Goal: Information Seeking & Learning: Learn about a topic

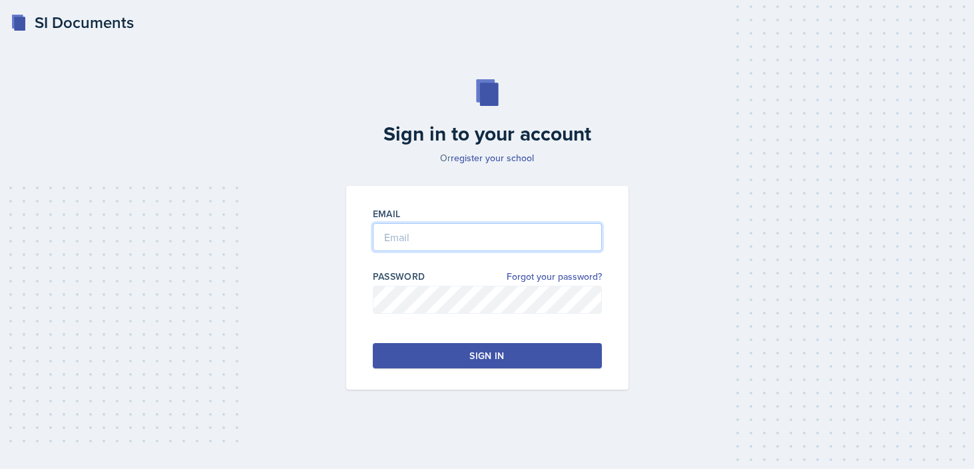
type input "[EMAIL_ADDRESS][DOMAIN_NAME]"
click at [560, 353] on button "Sign in" at bounding box center [487, 355] width 229 height 25
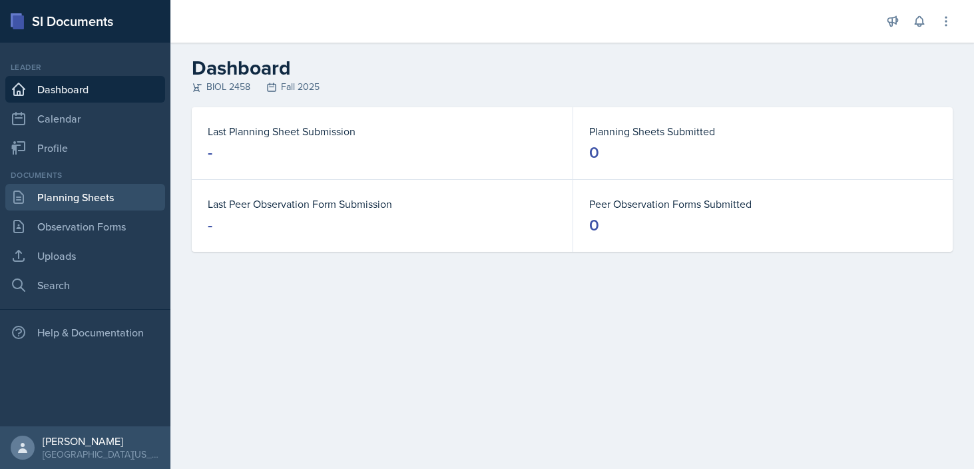
click at [97, 206] on link "Planning Sheets" at bounding box center [85, 197] width 160 height 27
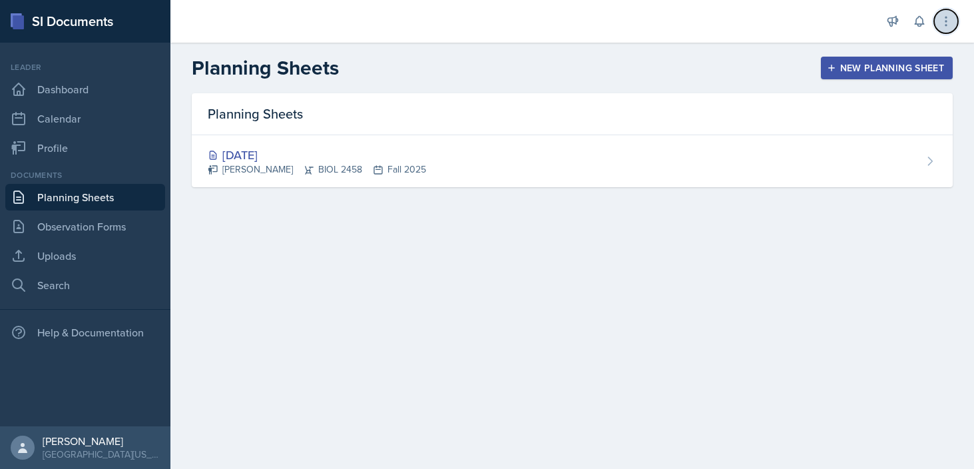
click at [956, 21] on button at bounding box center [946, 21] width 24 height 24
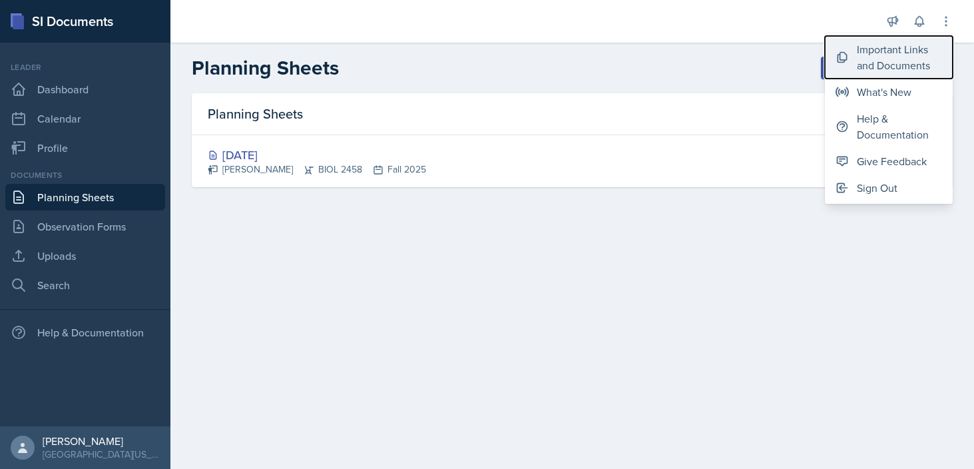
click at [895, 69] on div "Important Links and Documents" at bounding box center [899, 57] width 85 height 32
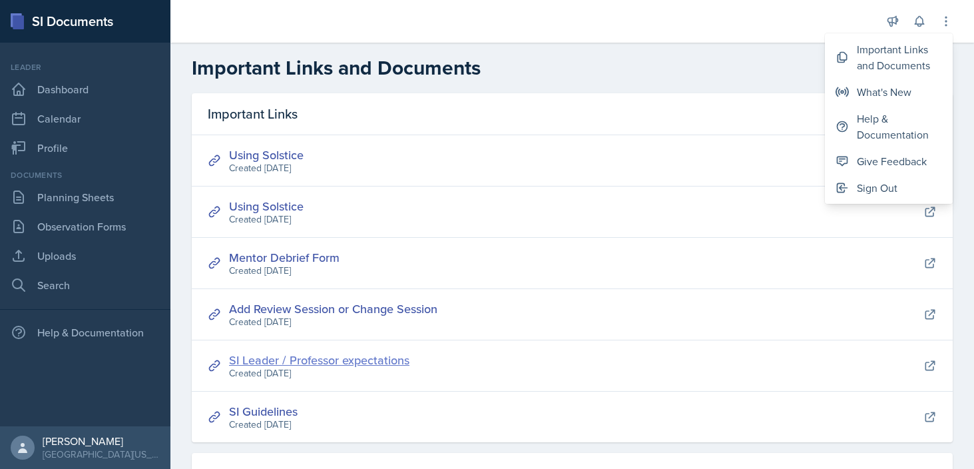
click at [366, 363] on link "SI Leader / Professor expectations" at bounding box center [319, 359] width 180 height 17
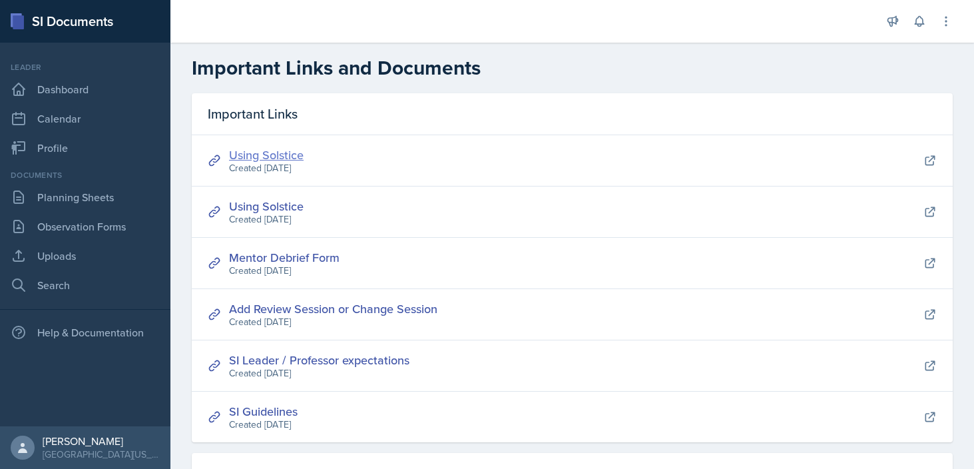
click at [293, 151] on link "Using Solstice" at bounding box center [266, 154] width 75 height 17
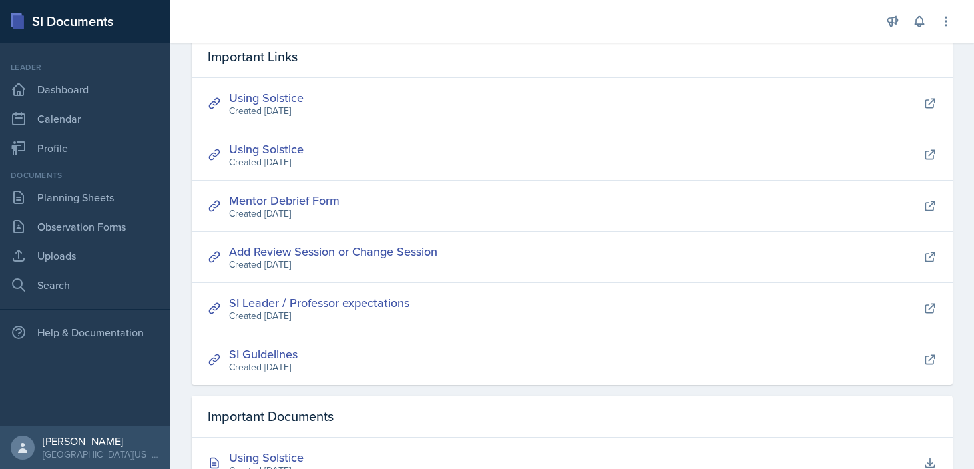
scroll to position [69, 0]
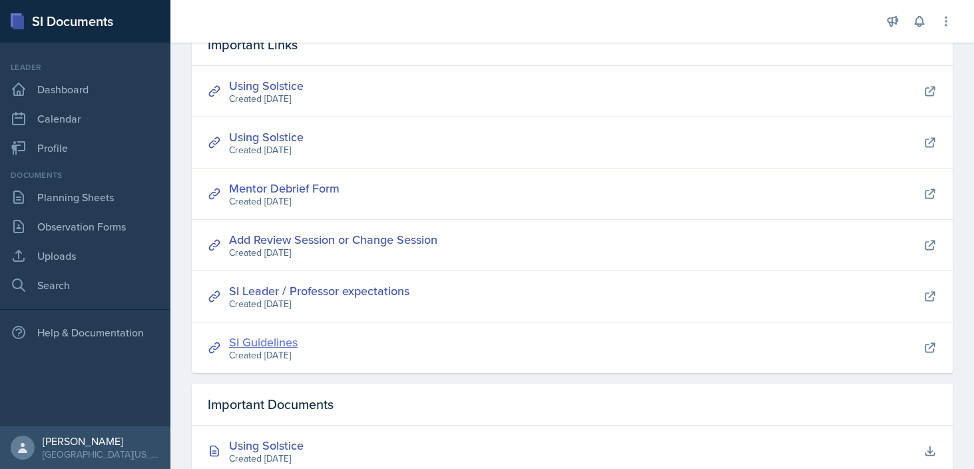
click at [282, 345] on link "SI Guidelines" at bounding box center [263, 341] width 69 height 17
